Goal: Find specific page/section: Find specific page/section

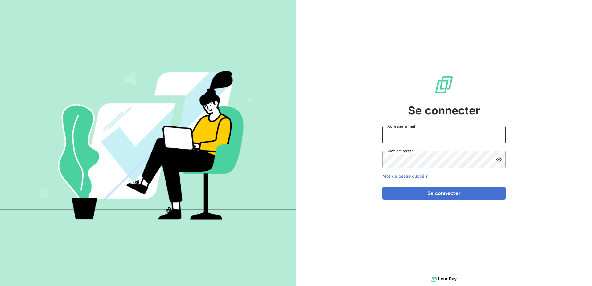
click at [411, 135] on input "Adresse email" at bounding box center [443, 134] width 123 height 17
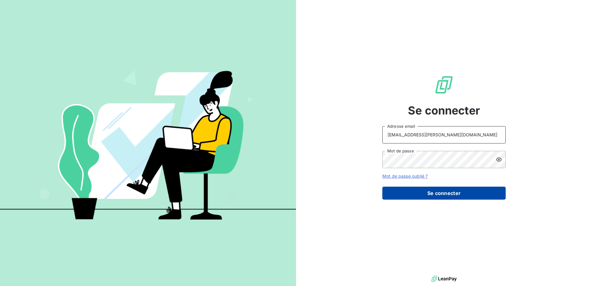
type input "raf@monier-environnement.com"
click at [420, 196] on button "Se connecter" at bounding box center [443, 192] width 123 height 13
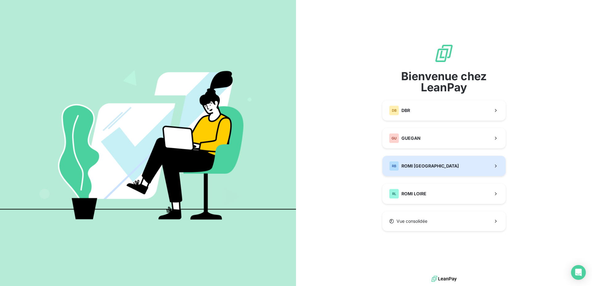
click at [422, 168] on span "ROMI [GEOGRAPHIC_DATA]" at bounding box center [429, 166] width 57 height 6
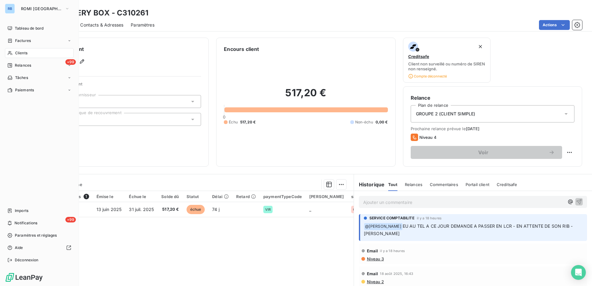
click at [7, 8] on div "RB" at bounding box center [10, 9] width 10 height 10
click at [65, 8] on icon "button" at bounding box center [67, 9] width 5 height 6
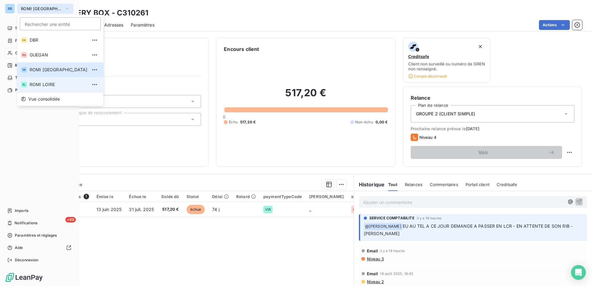
click at [42, 85] on span "ROMI LOIRE" at bounding box center [59, 84] width 58 height 6
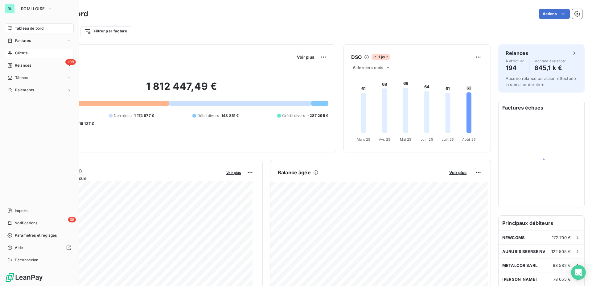
click at [22, 52] on span "Clients" at bounding box center [21, 53] width 12 height 6
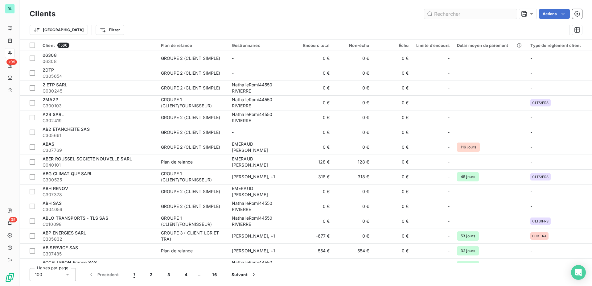
click at [444, 14] on input "text" at bounding box center [470, 14] width 92 height 10
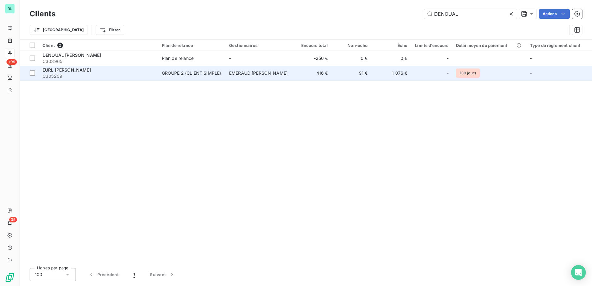
type input "DENOUAL"
click at [289, 74] on td "EMERAUD [PERSON_NAME]" at bounding box center [258, 73] width 67 height 15
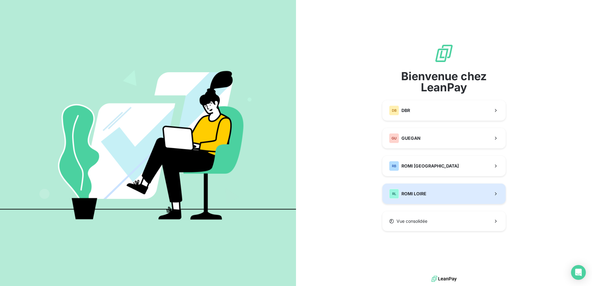
click at [421, 193] on span "ROMI LOIRE" at bounding box center [413, 193] width 25 height 6
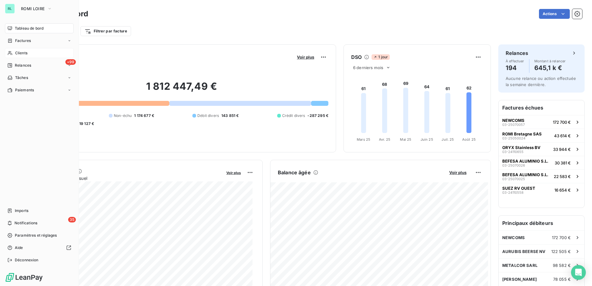
click at [18, 56] on div "Clients" at bounding box center [39, 53] width 69 height 10
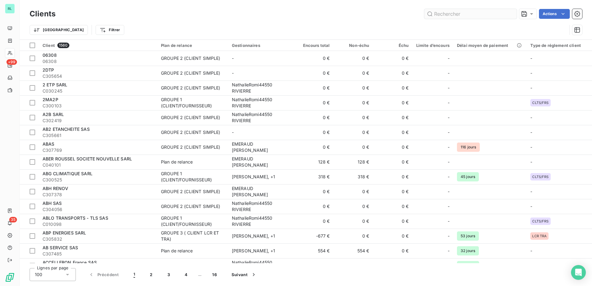
click at [450, 14] on input "text" at bounding box center [470, 14] width 92 height 10
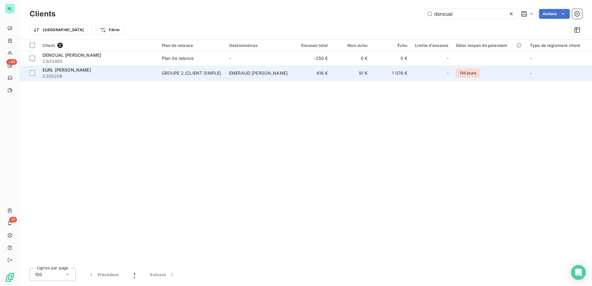
type input "denoual"
click at [211, 75] on div "GROUPE 2 (CLIENT SIMPLE)" at bounding box center [191, 73] width 59 height 6
